Goal: Entertainment & Leisure: Consume media (video, audio)

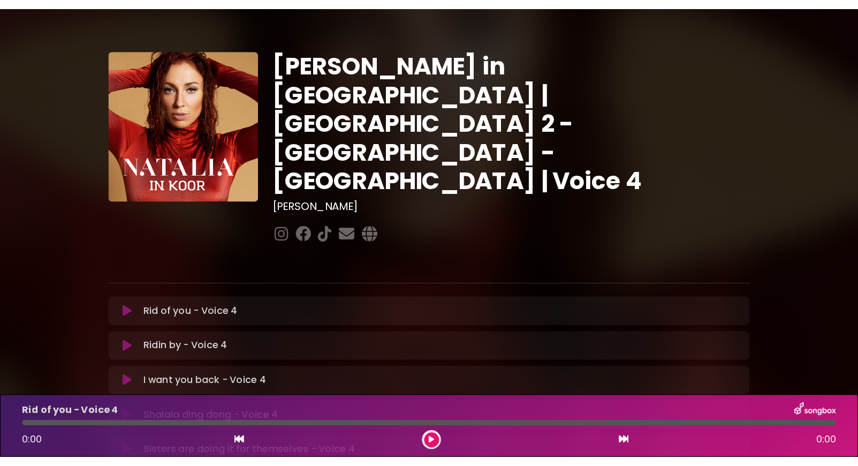
scroll to position [85, 0]
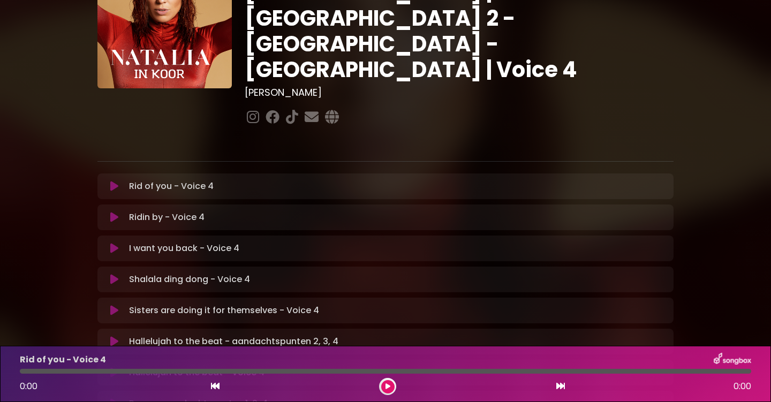
click at [113, 305] on icon at bounding box center [114, 310] width 8 height 11
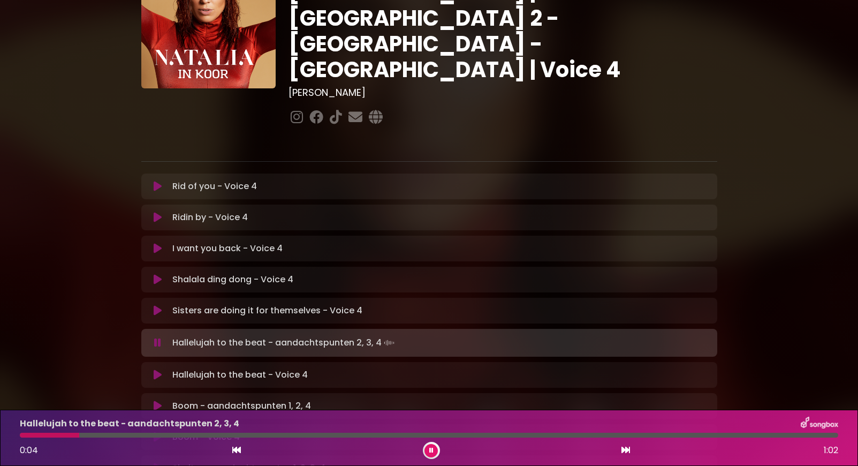
click at [431, 401] on icon at bounding box center [431, 450] width 4 height 6
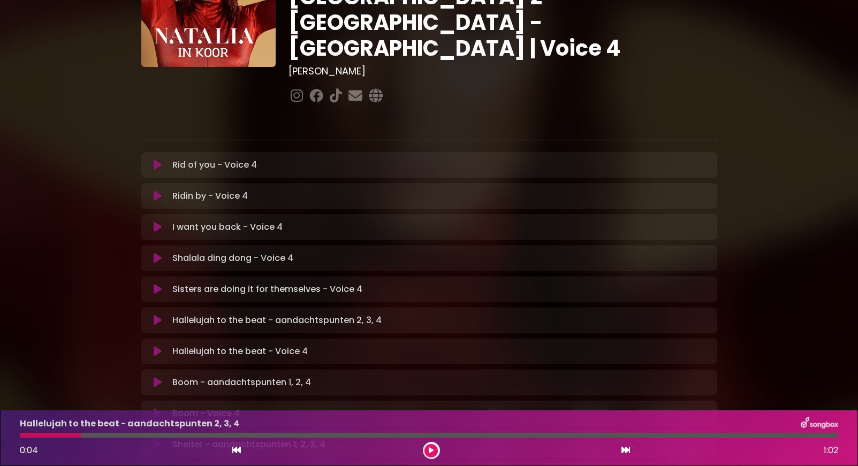
scroll to position [0, 0]
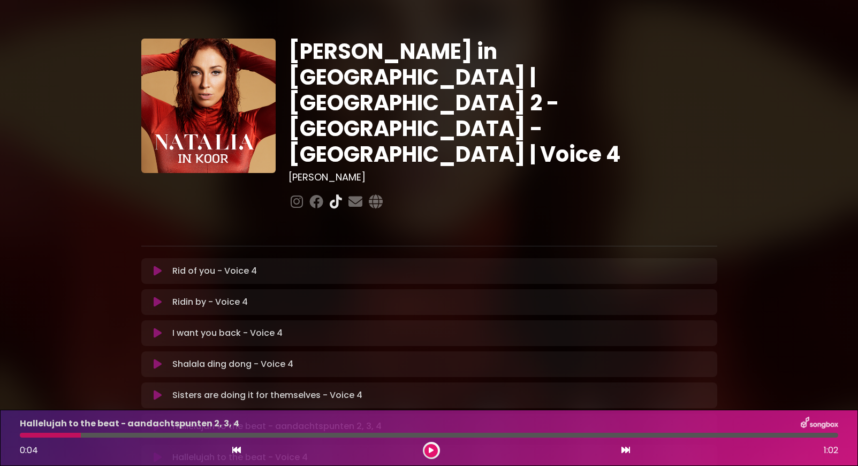
click at [335, 194] on icon at bounding box center [336, 201] width 17 height 14
click at [396, 86] on h1 "Natalia in Koor | Antwerpen 2 - Brugge - Hasselt | Voice 4" at bounding box center [503, 103] width 429 height 128
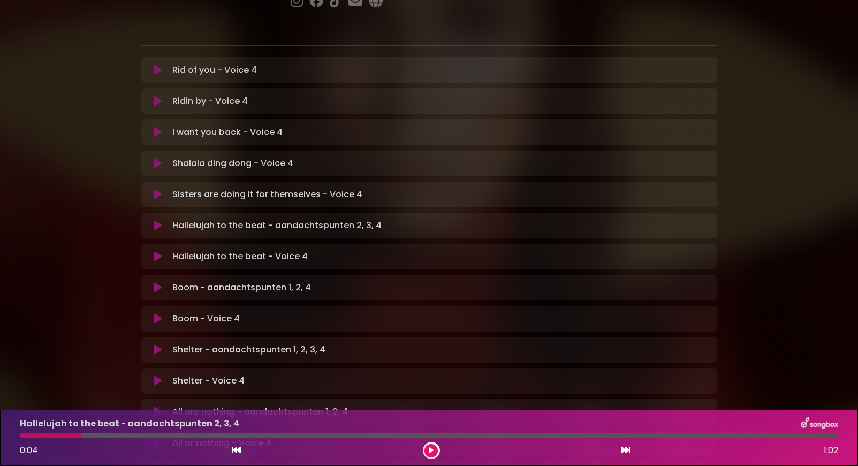
scroll to position [295, 0]
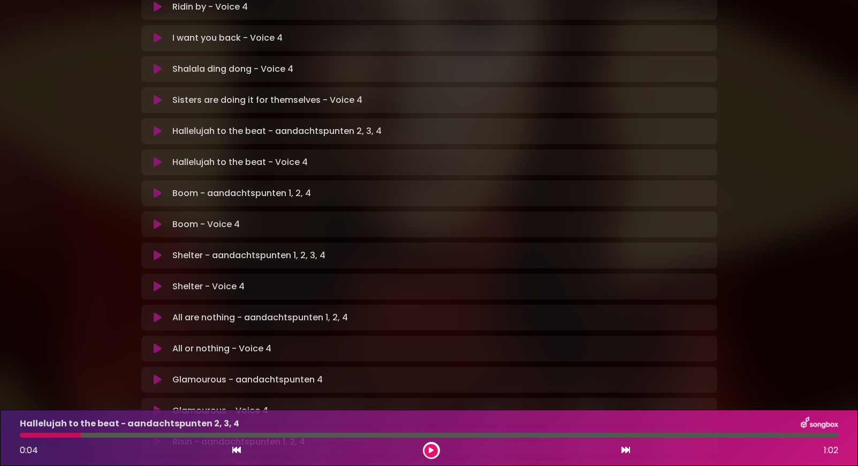
click at [770, 401] on img at bounding box center [819, 423] width 37 height 14
click at [34, 401] on p "Hallelujah to the beat - aandachtspunten 2, 3, 4" at bounding box center [129, 423] width 219 height 13
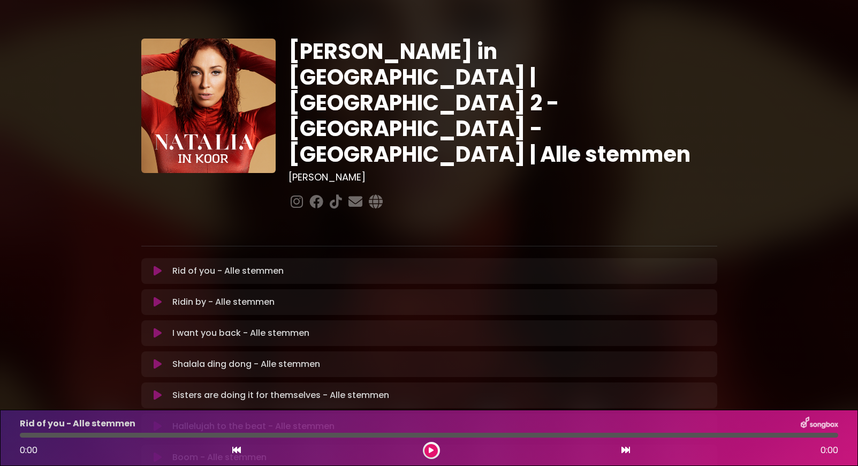
scroll to position [7, 0]
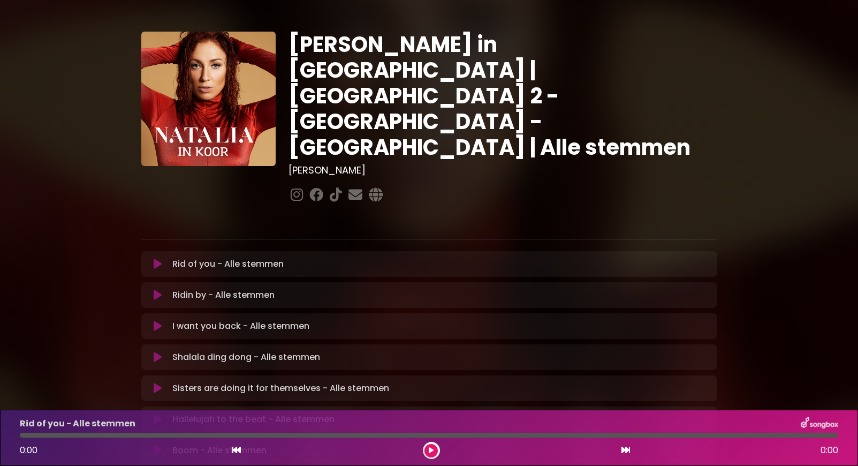
click at [153, 259] on button at bounding box center [158, 264] width 21 height 11
click at [435, 450] on button at bounding box center [430, 450] width 13 height 13
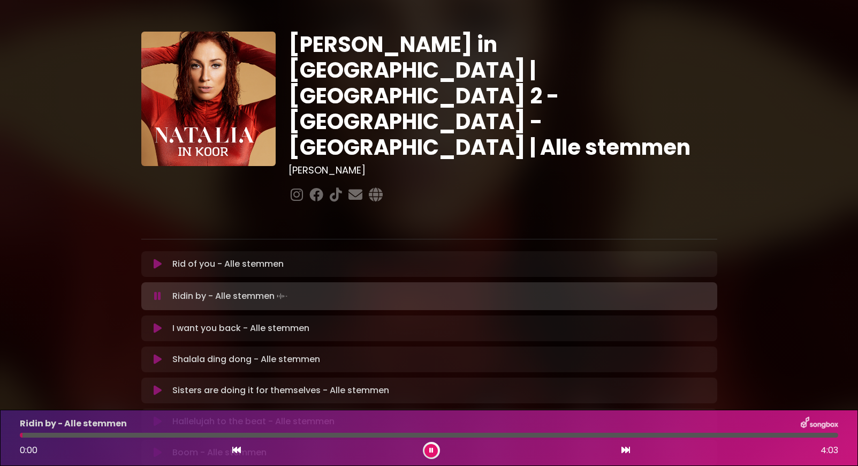
click at [432, 450] on icon at bounding box center [431, 450] width 4 height 6
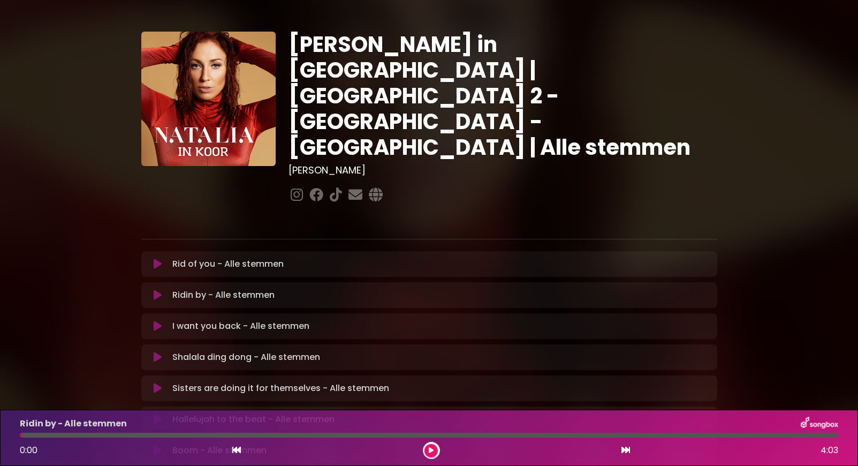
click at [432, 446] on button at bounding box center [430, 450] width 13 height 13
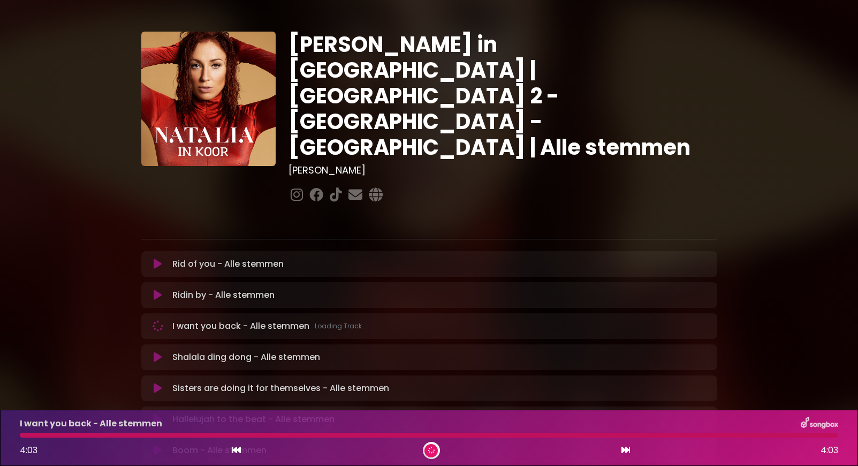
click at [484, 436] on div at bounding box center [429, 434] width 818 height 5
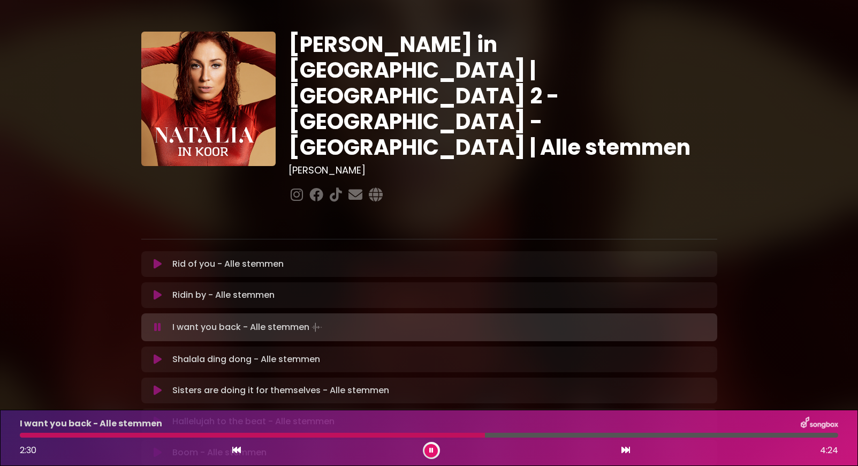
click at [485, 435] on div at bounding box center [429, 434] width 818 height 5
click at [420, 282] on div "Ridin by - Alle stemmen Loading Track..." at bounding box center [429, 295] width 576 height 26
click at [221, 282] on div "Ridin by - Alle stemmen Loading Track..." at bounding box center [429, 295] width 576 height 26
click at [222, 289] on p "Ridin by - Alle stemmen Loading Track..." at bounding box center [223, 295] width 102 height 13
click at [152, 290] on button at bounding box center [158, 295] width 21 height 11
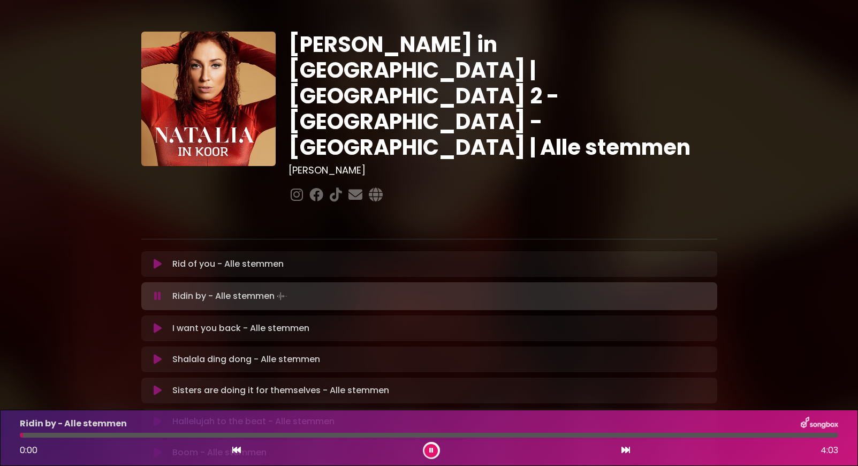
click at [494, 435] on div at bounding box center [429, 434] width 818 height 5
click at [439, 434] on div at bounding box center [265, 434] width 490 height 5
click at [449, 437] on div "Ridin by - Alle stemmen 2:26 4:03" at bounding box center [428, 437] width 831 height 42
click at [449, 434] on div at bounding box center [234, 434] width 429 height 5
click at [157, 323] on icon at bounding box center [158, 328] width 8 height 11
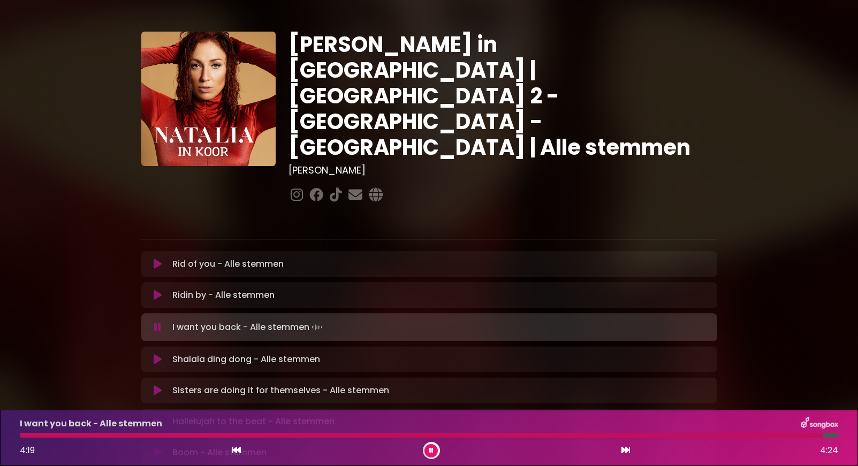
click at [431, 449] on icon at bounding box center [431, 450] width 7 height 6
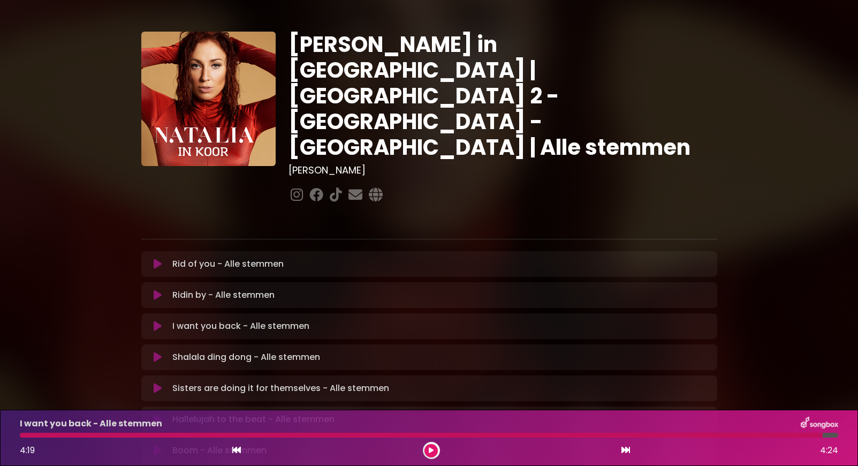
click at [431, 449] on icon at bounding box center [431, 450] width 5 height 6
click at [430, 450] on icon at bounding box center [431, 450] width 4 height 6
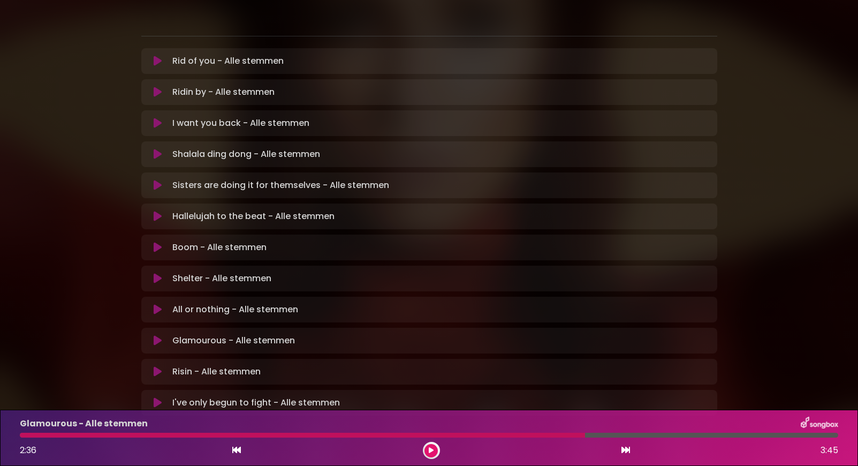
scroll to position [220, 0]
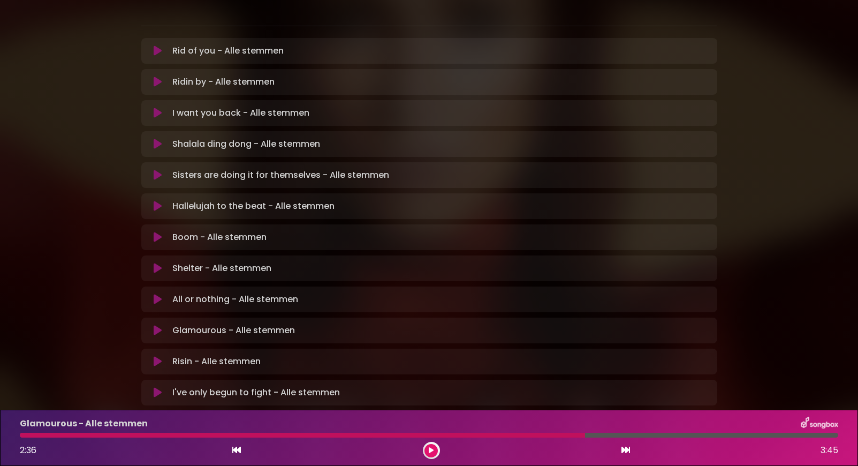
click at [155, 356] on icon at bounding box center [158, 361] width 8 height 11
